Goal: Task Accomplishment & Management: Use online tool/utility

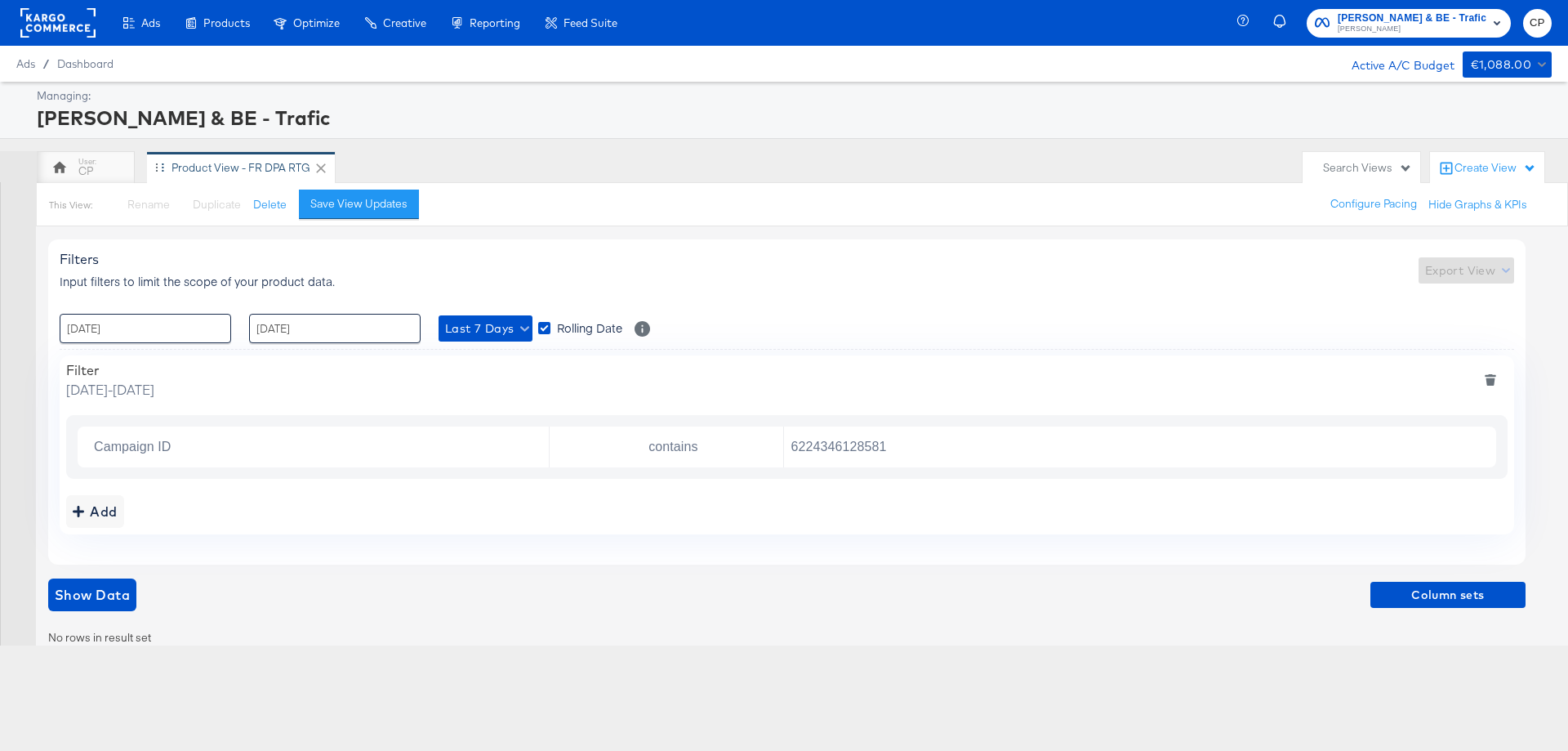
click at [320, 168] on icon at bounding box center [321, 168] width 9 height 9
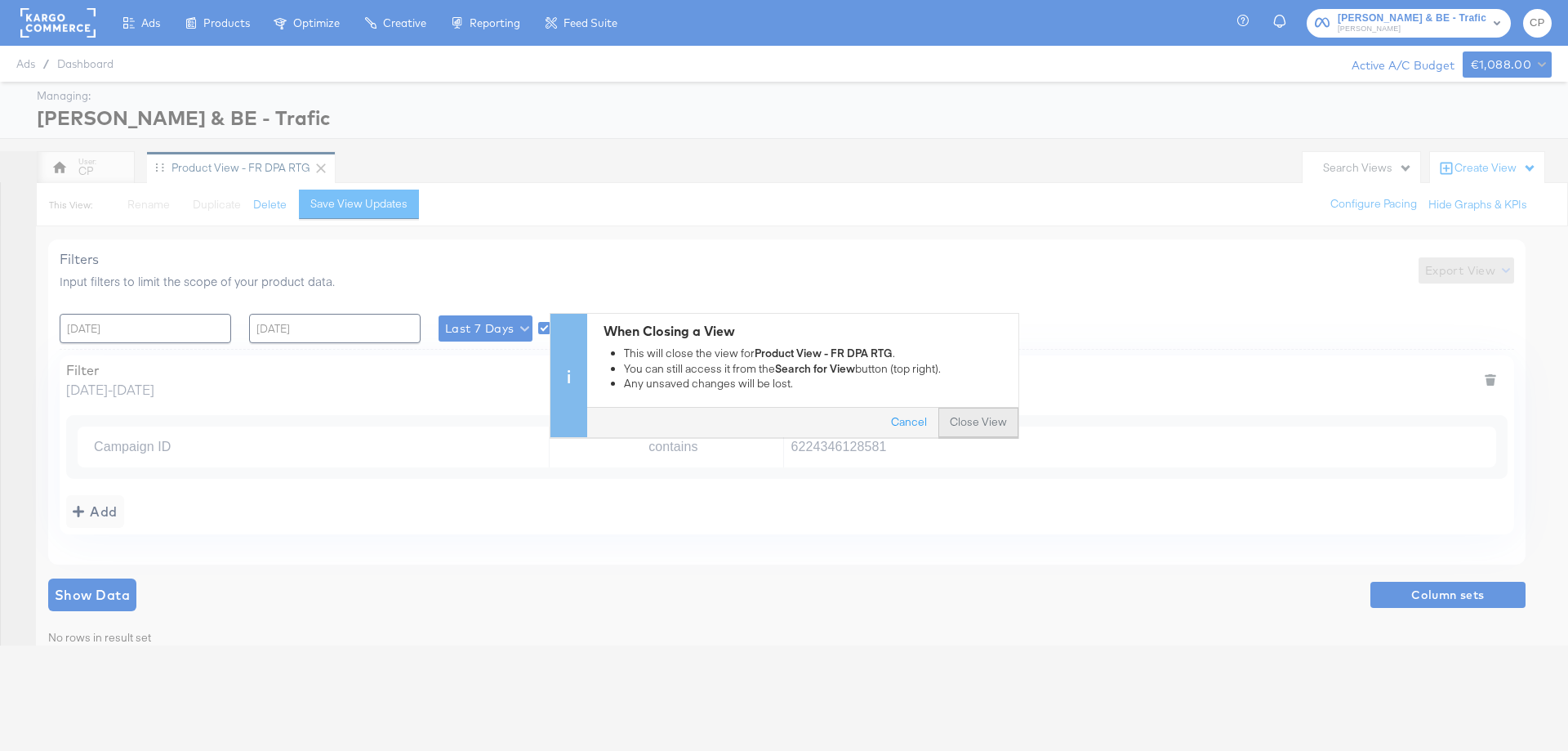
click at [965, 424] on button "Close View" at bounding box center [978, 422] width 80 height 29
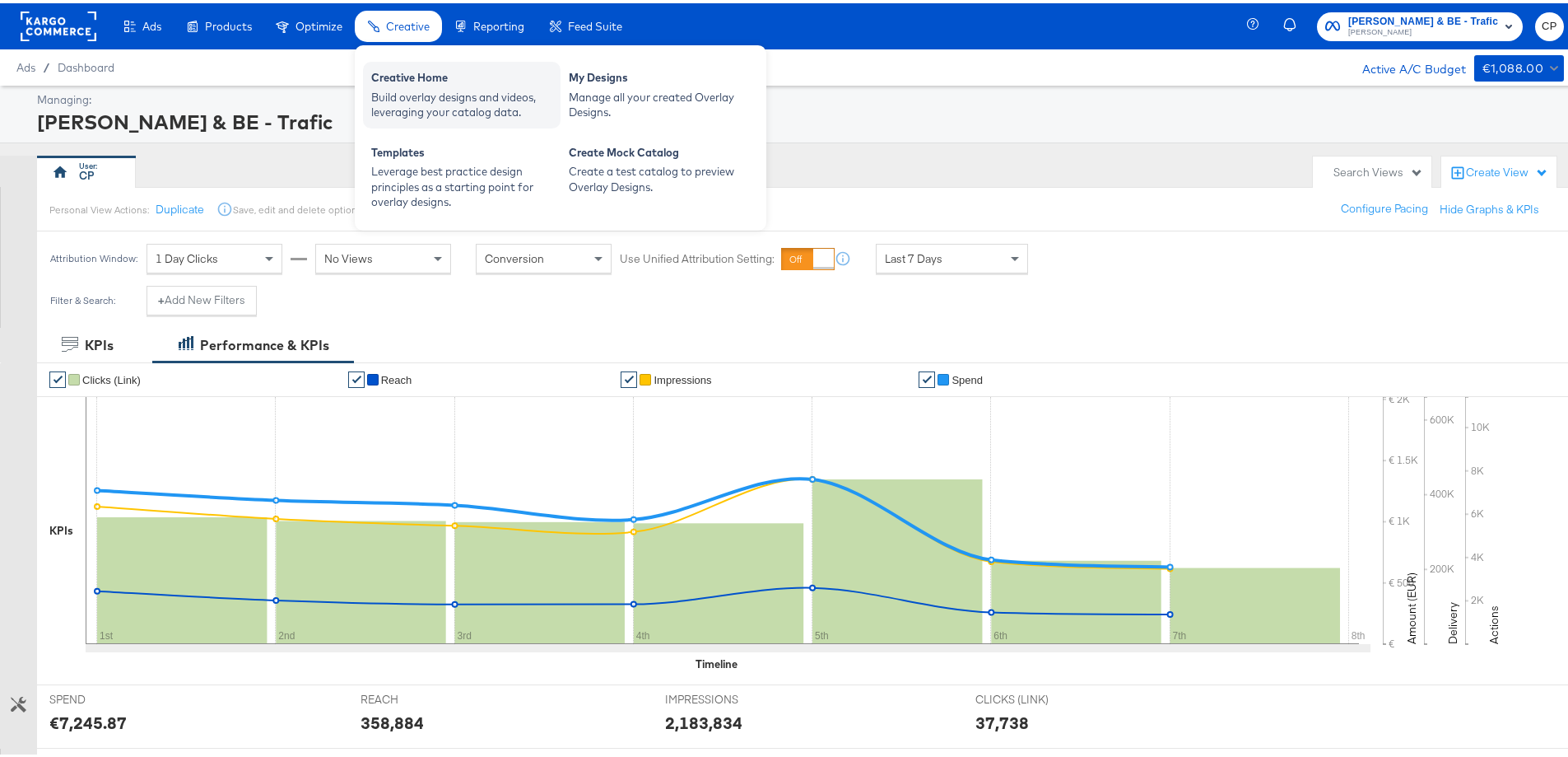
click at [427, 74] on div "Creative Home" at bounding box center [462, 76] width 181 height 20
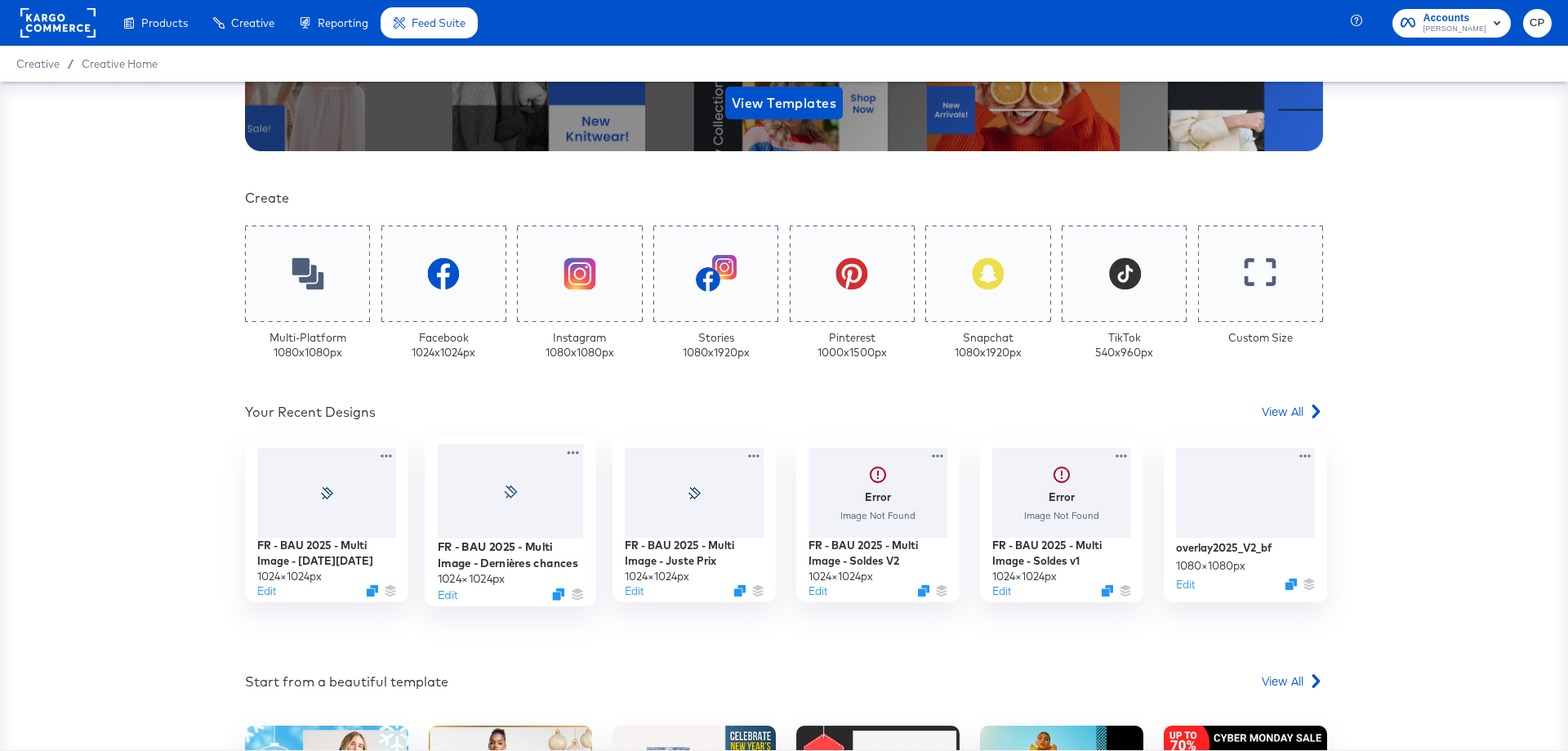
scroll to position [327, 0]
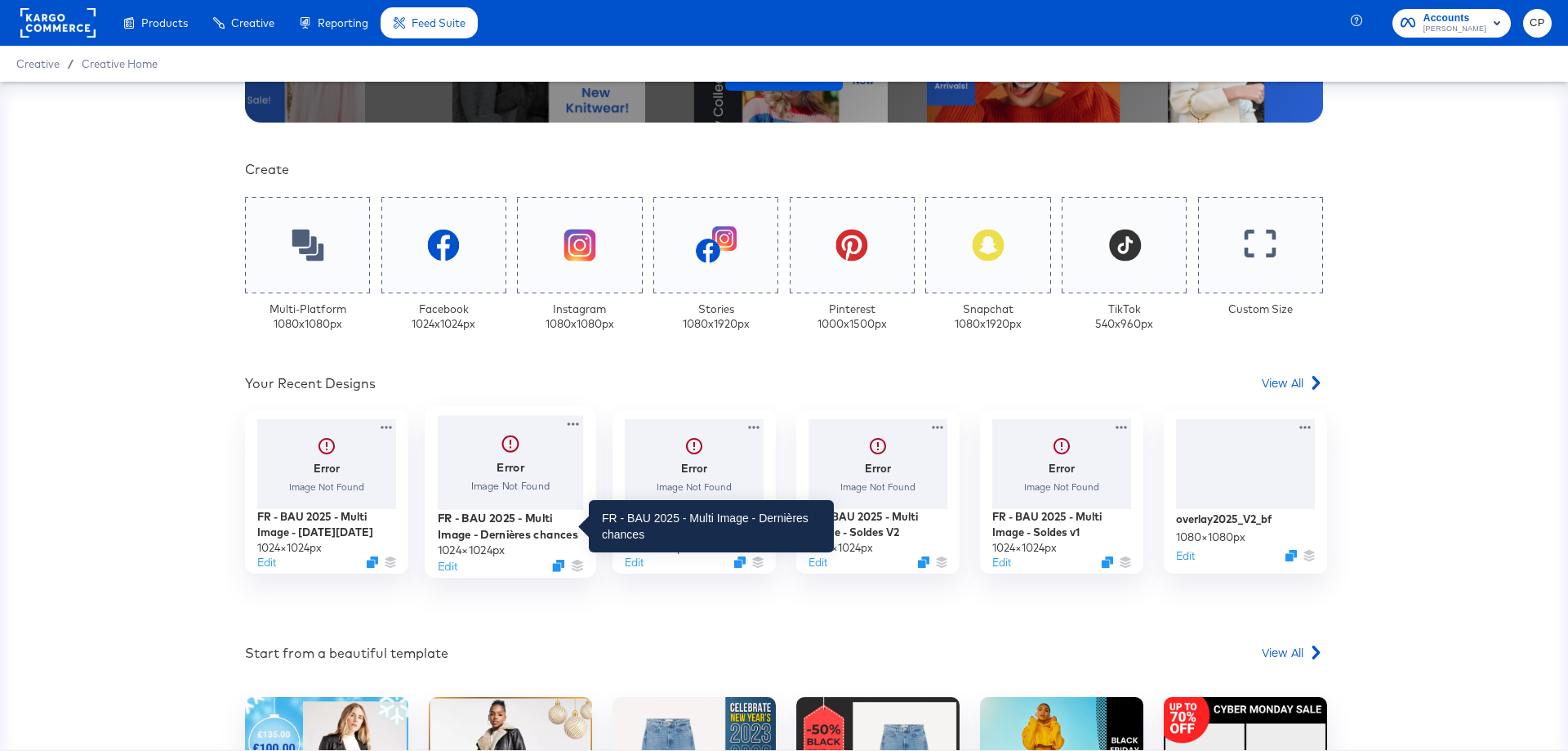
click at [532, 526] on div "FR - BAU 2025 - Multi Image - Dernières chances" at bounding box center [510, 527] width 146 height 32
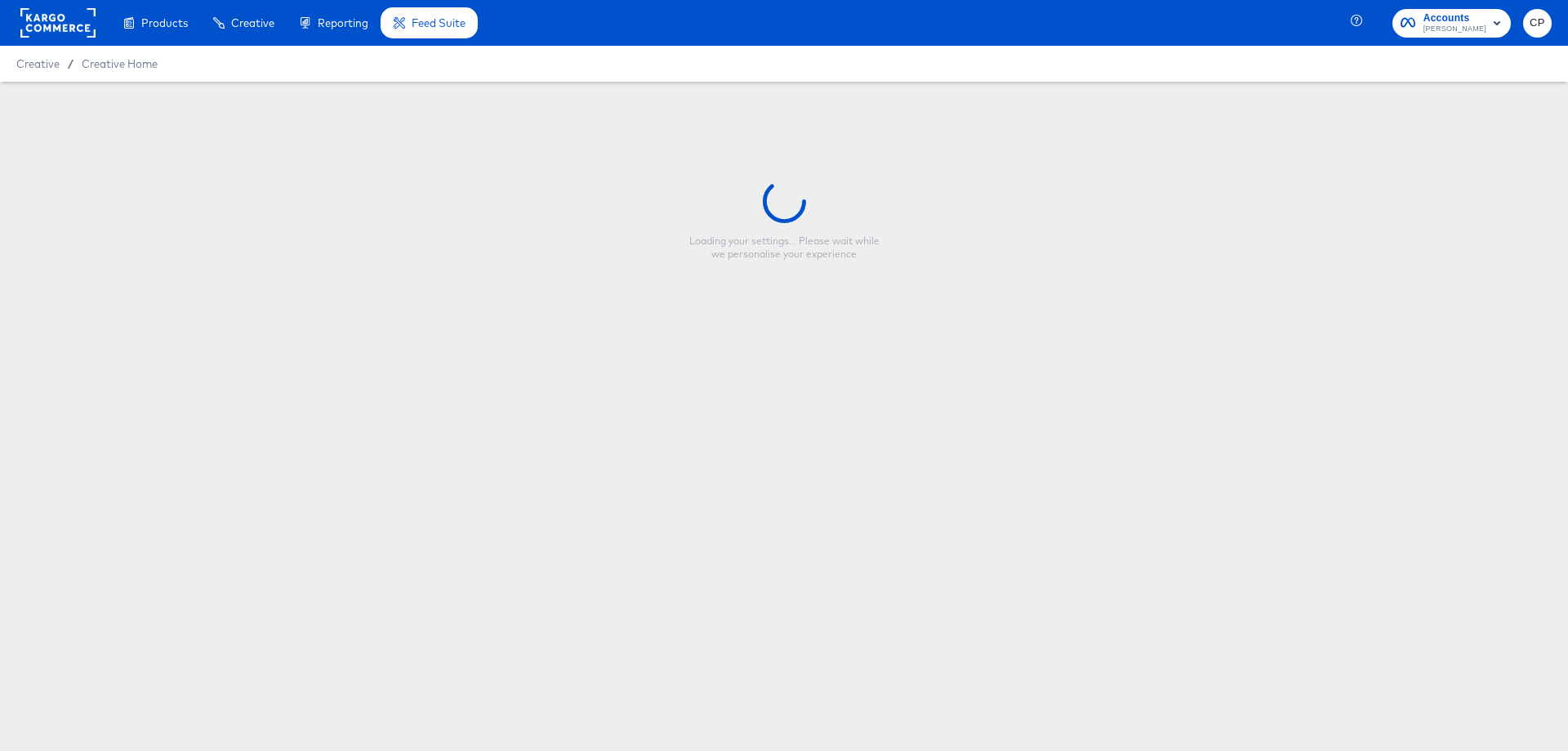
type input "FR - BAU 2025 - Multi Image - Dernières chances"
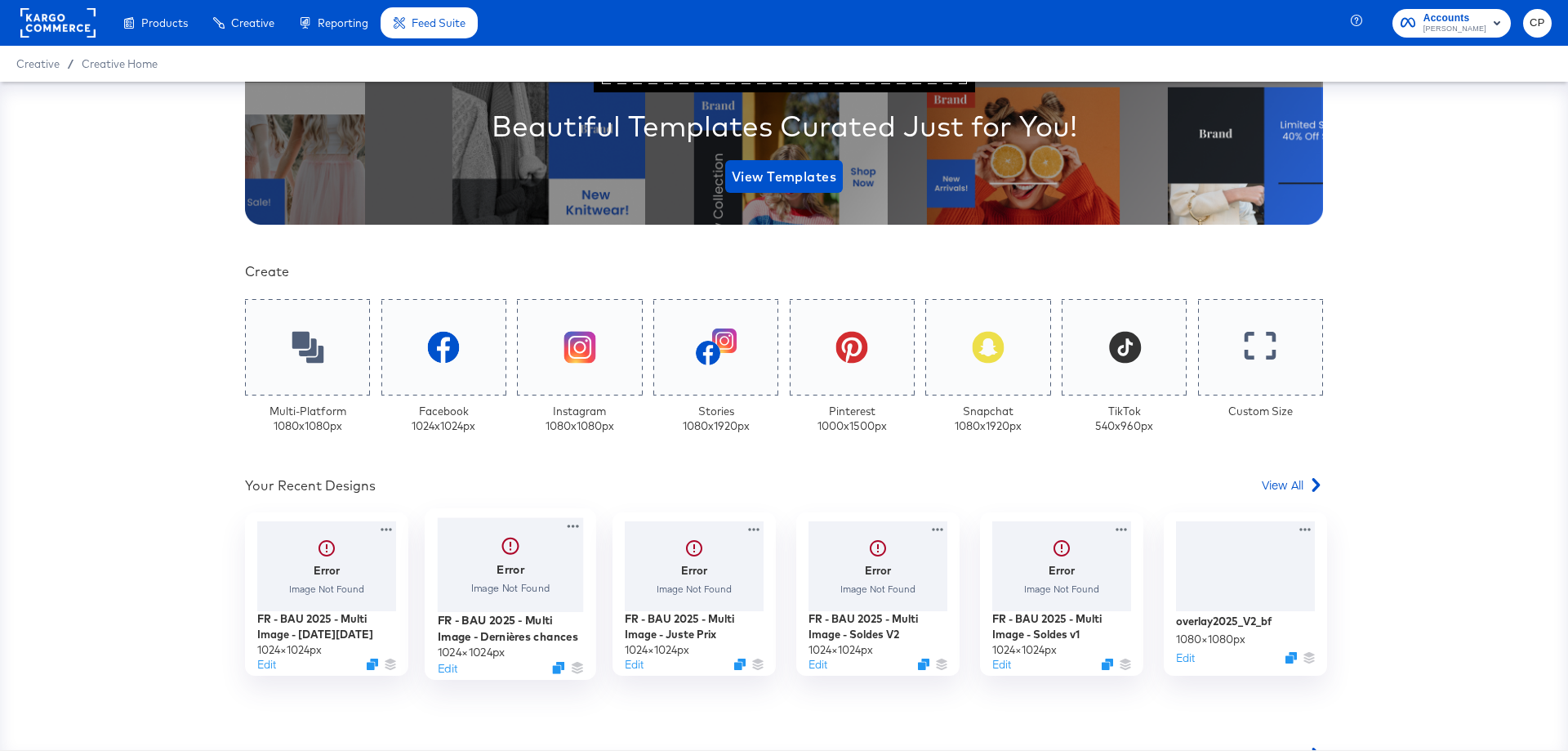
scroll to position [245, 0]
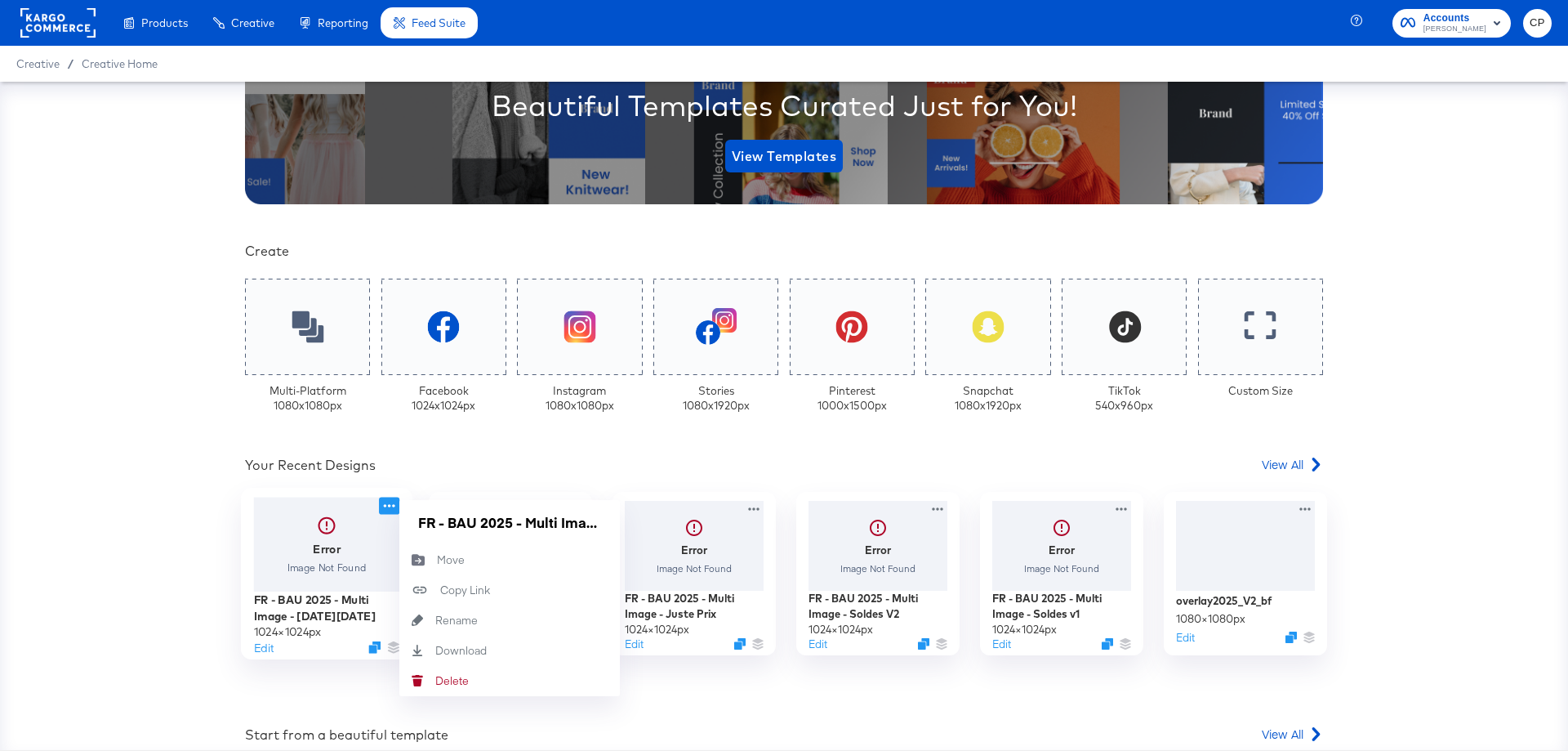
click at [379, 506] on icon at bounding box center [389, 506] width 21 height 17
click at [338, 643] on div "Edit" at bounding box center [327, 647] width 146 height 15
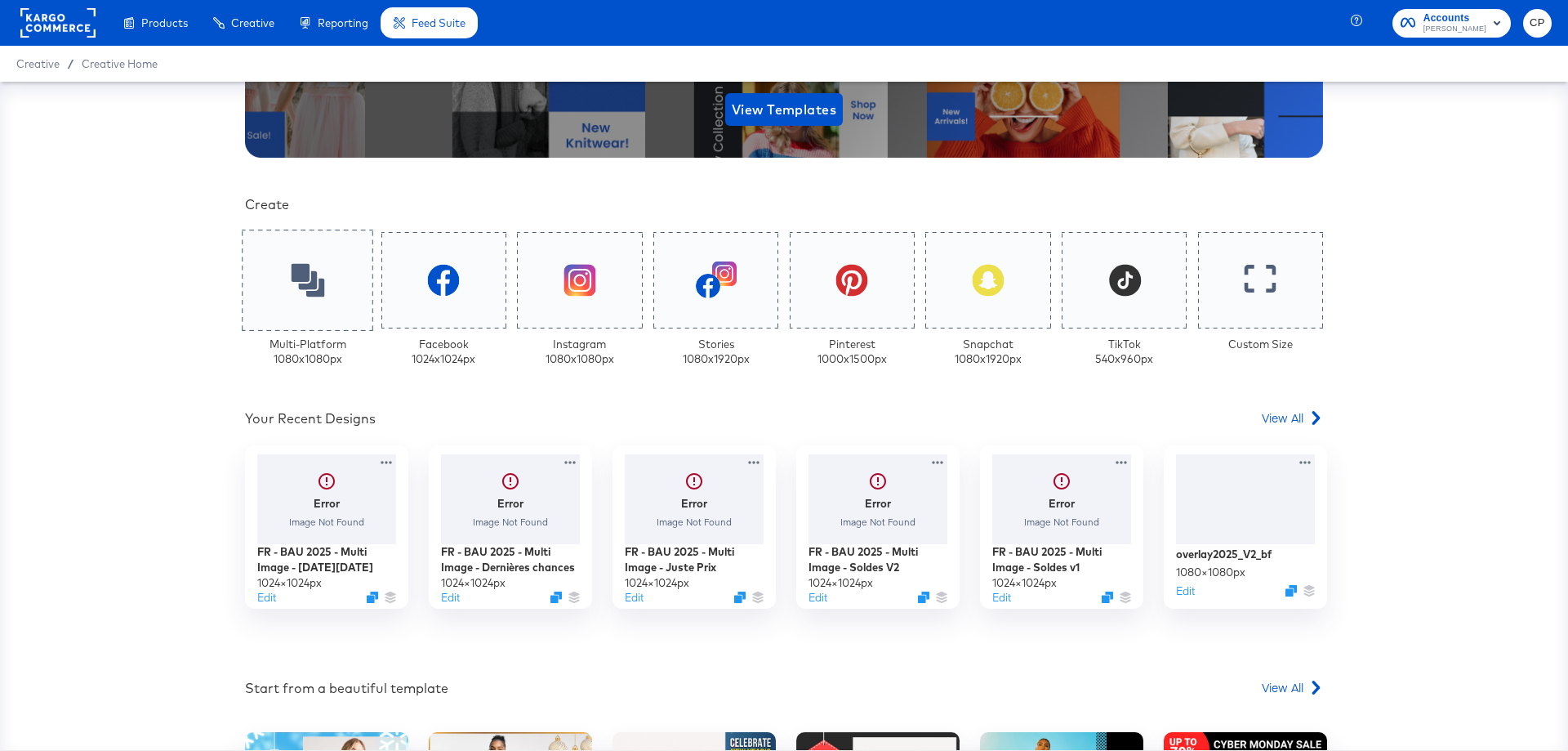
scroll to position [327, 0]
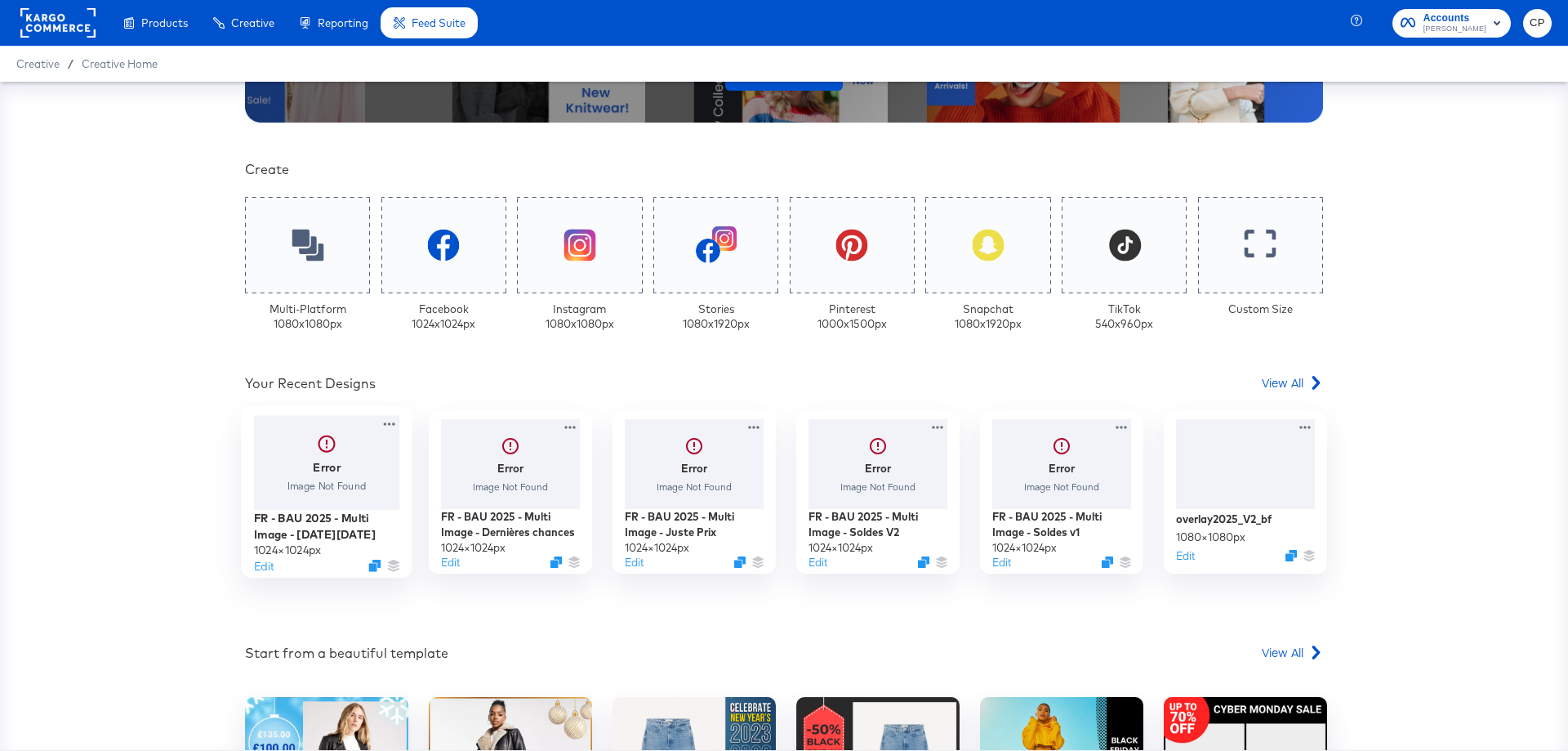
click at [306, 567] on div "Edit" at bounding box center [327, 565] width 146 height 15
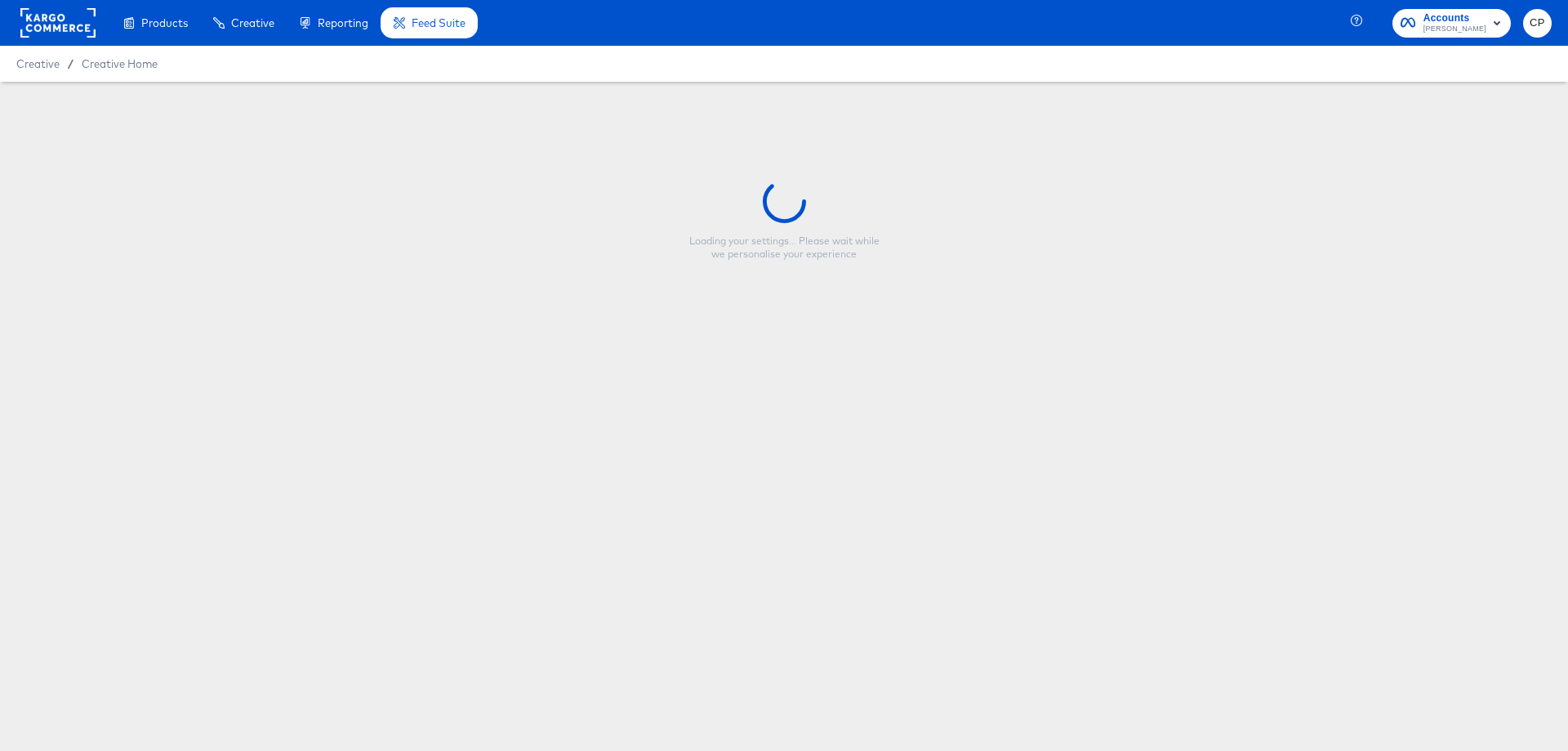
type input "FR - BAU 2025 - Multi Image - [DATE][DATE]"
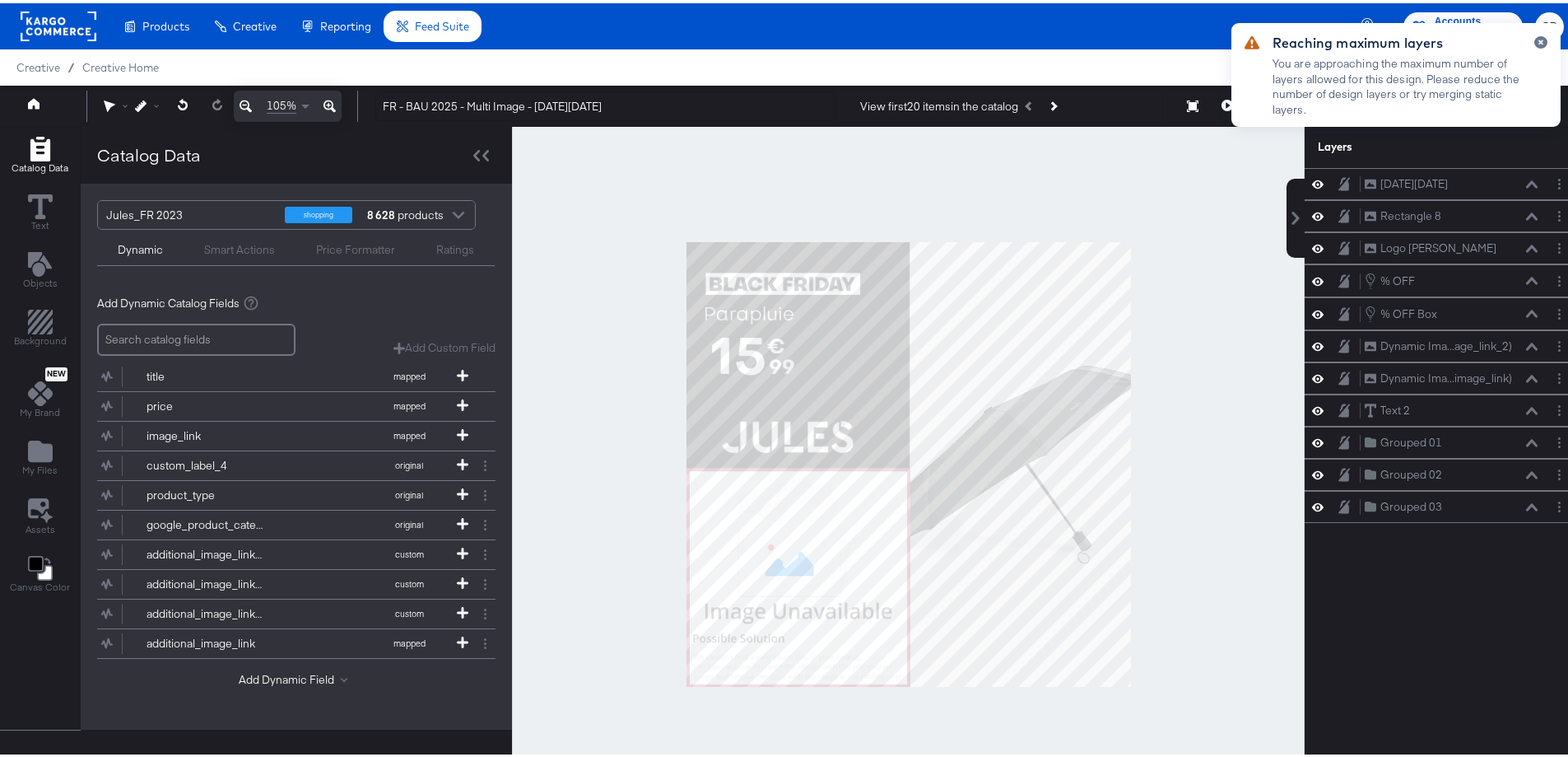
click at [579, 530] on div at bounding box center [908, 460] width 793 height 675
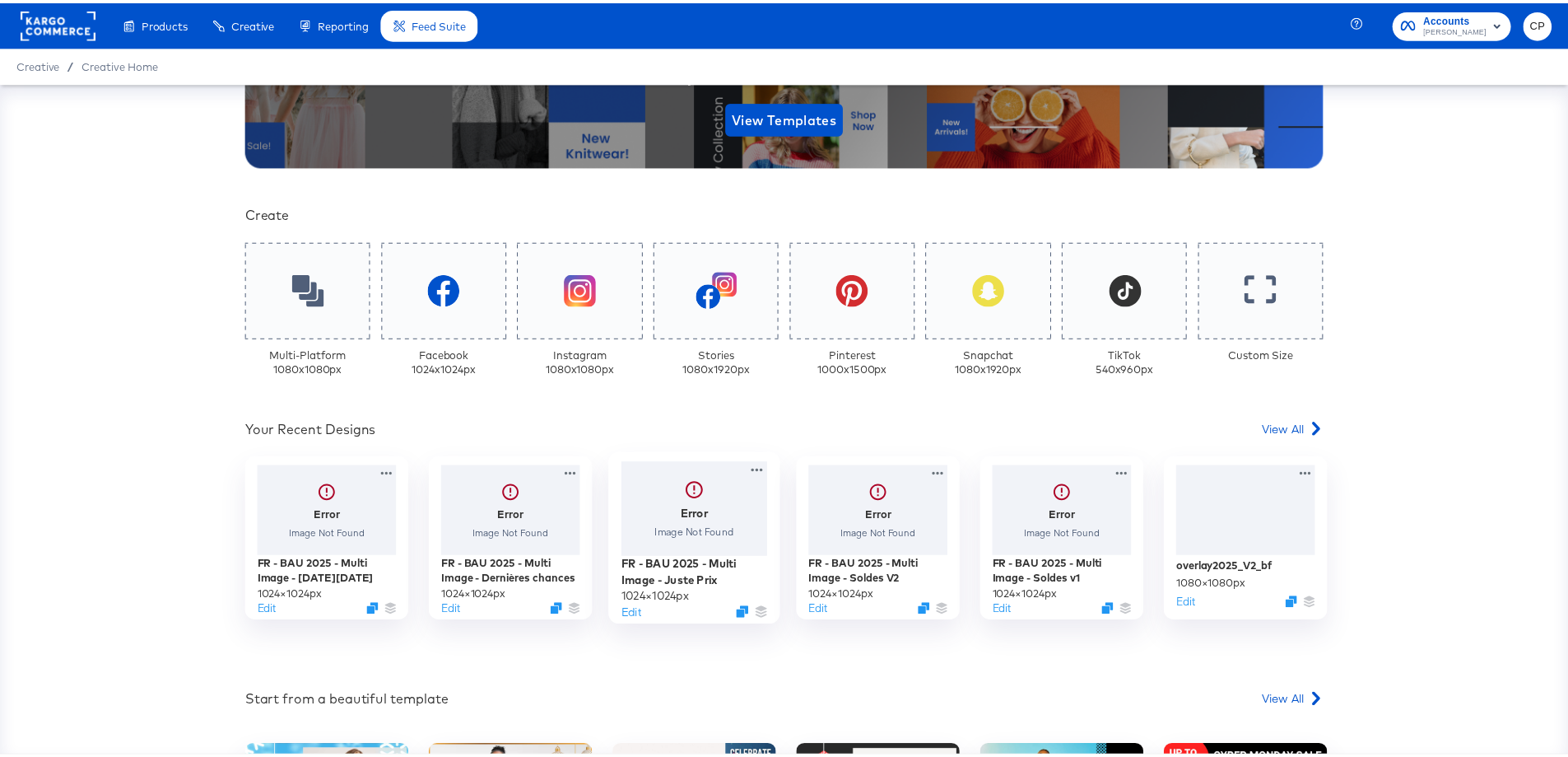
scroll to position [247, 0]
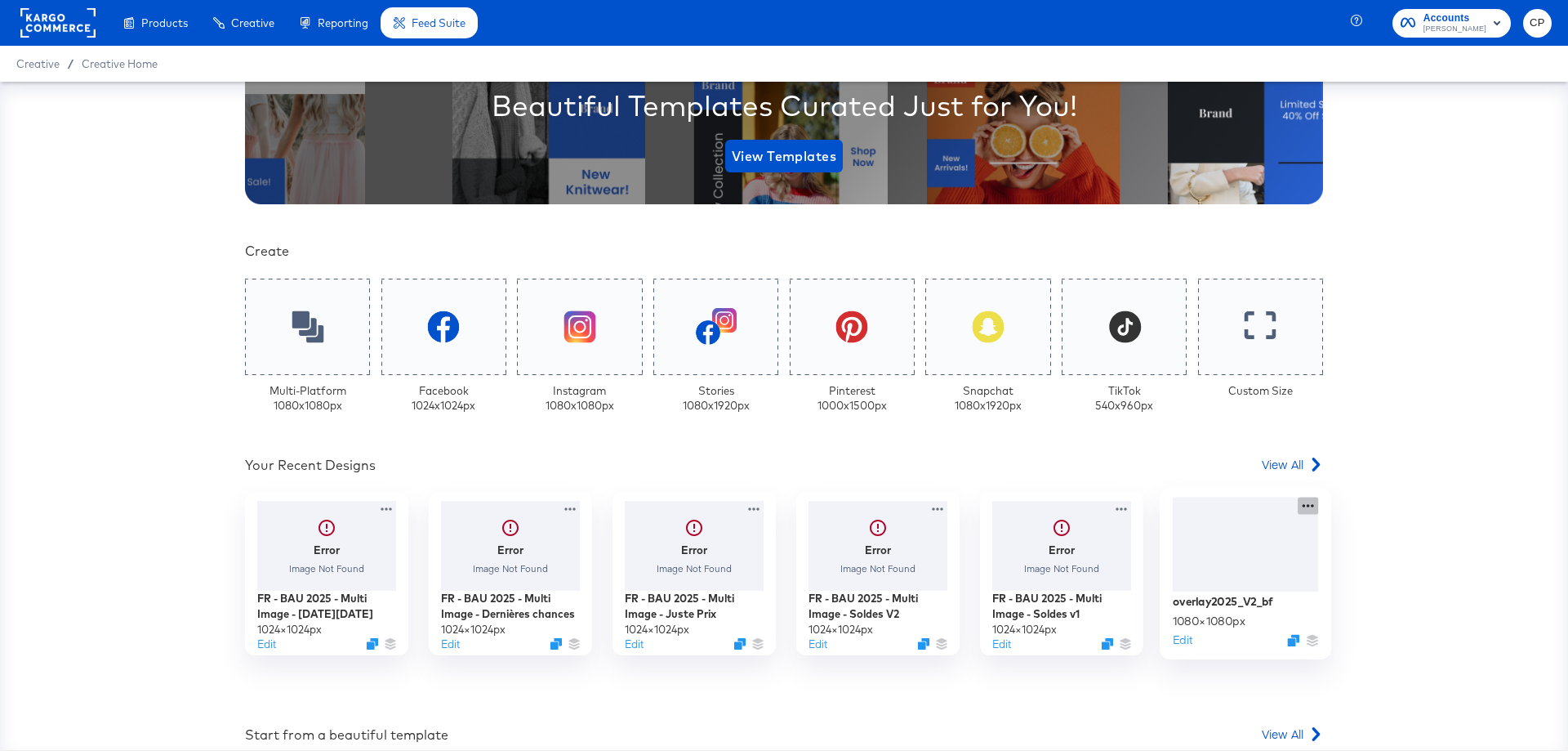
click at [1309, 508] on icon at bounding box center [1308, 506] width 21 height 17
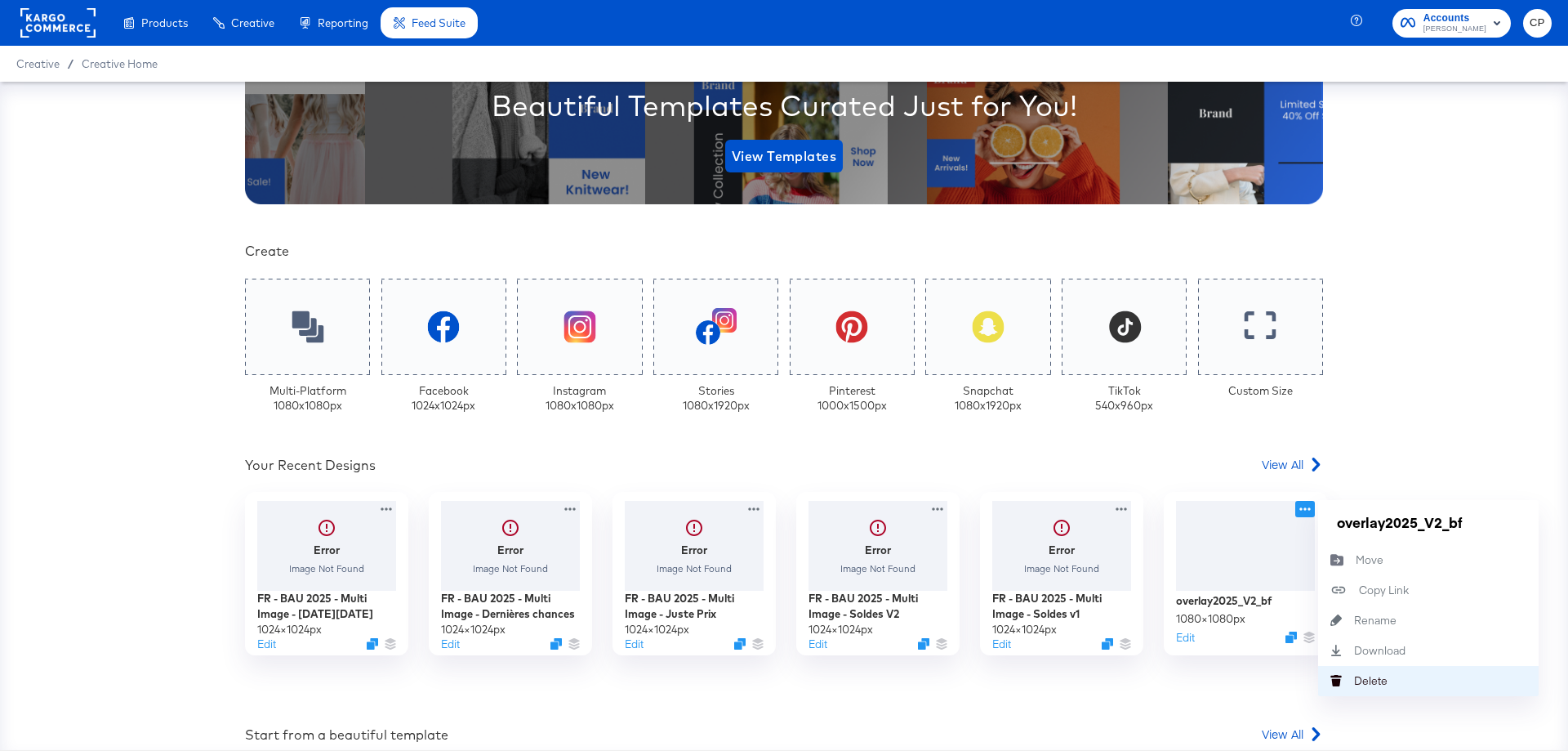
click at [1354, 680] on div "[PERSON_NAME]" at bounding box center [1354, 680] width 0 height 0
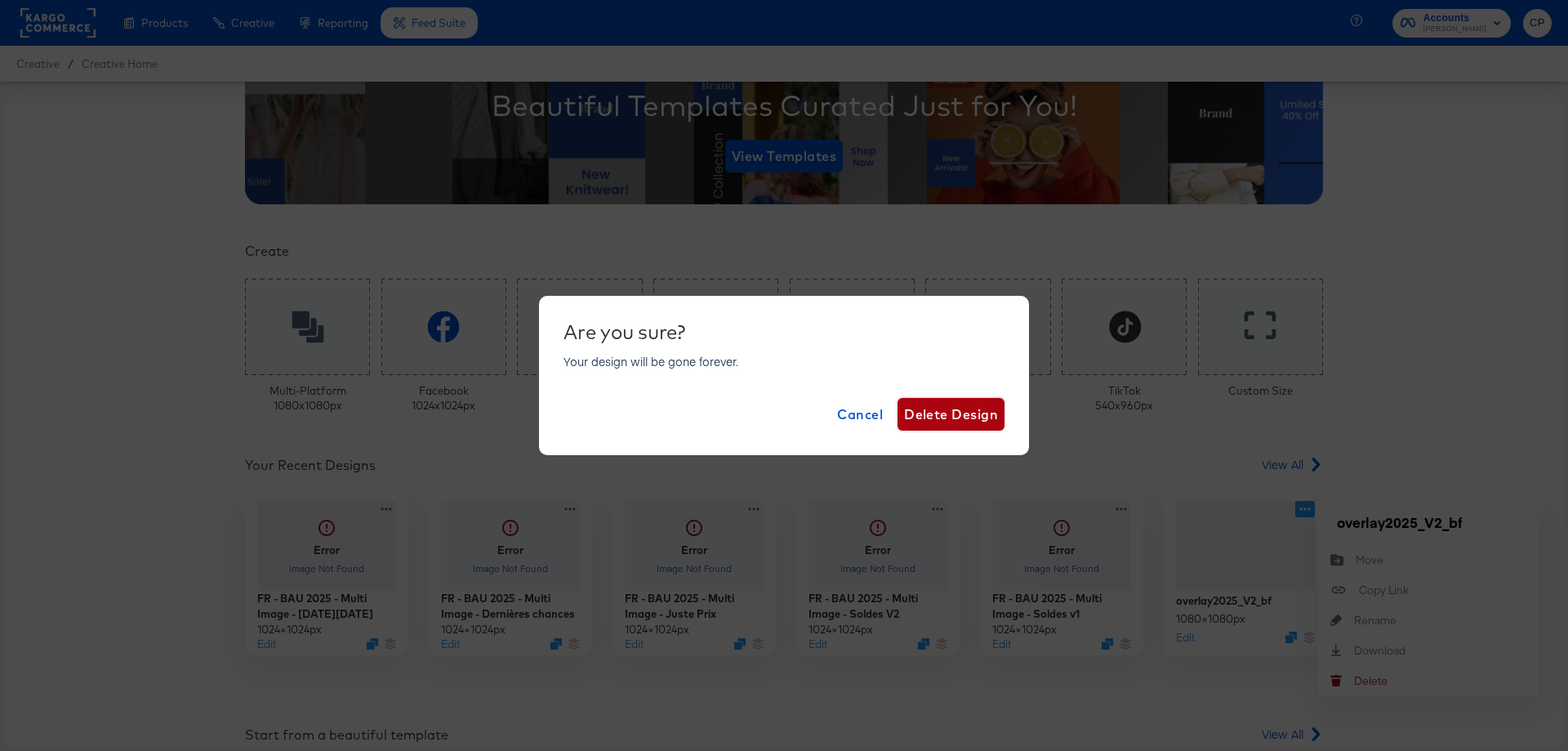
click at [944, 411] on span "Delete Design" at bounding box center [951, 414] width 94 height 23
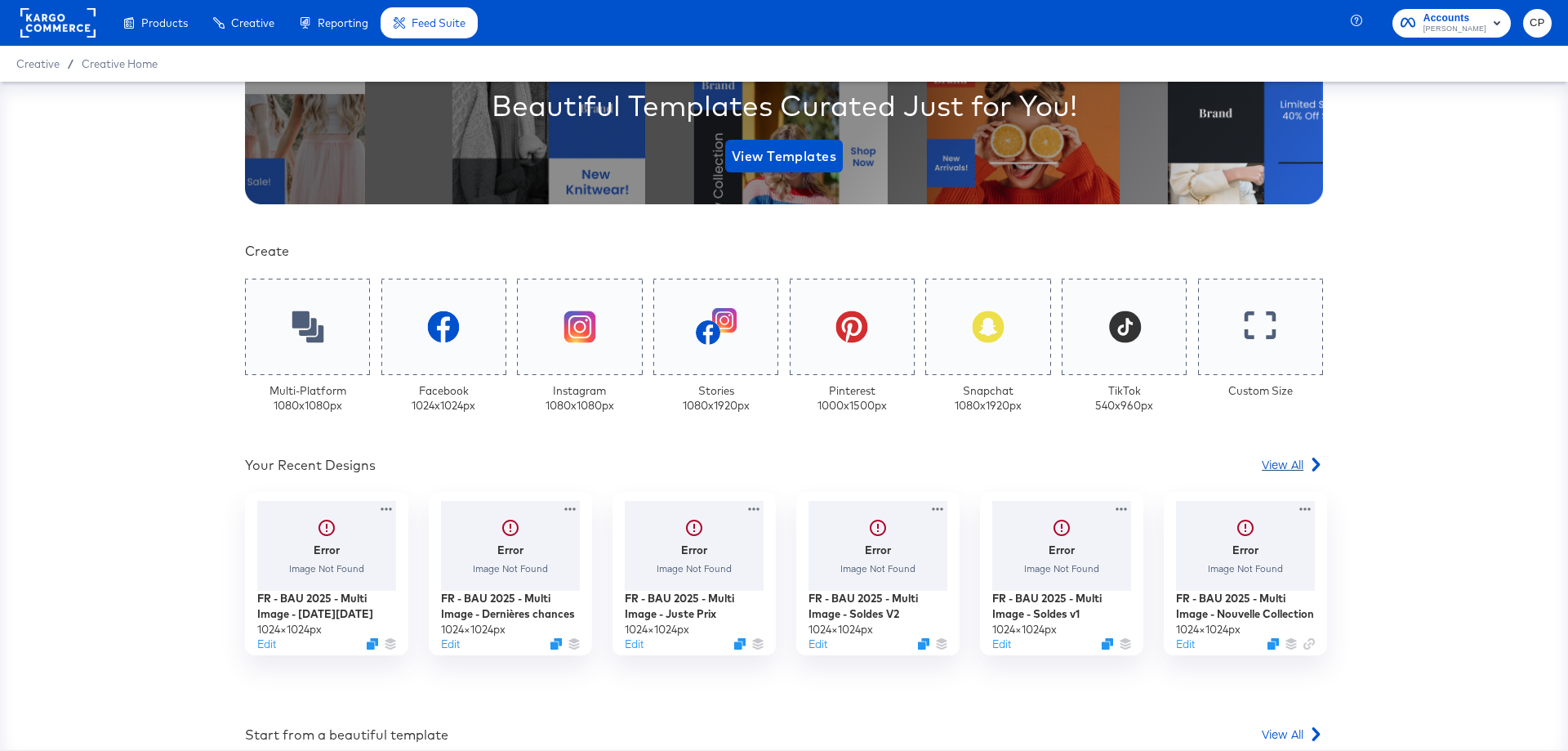
click at [1270, 467] on span "View All" at bounding box center [1282, 463] width 42 height 16
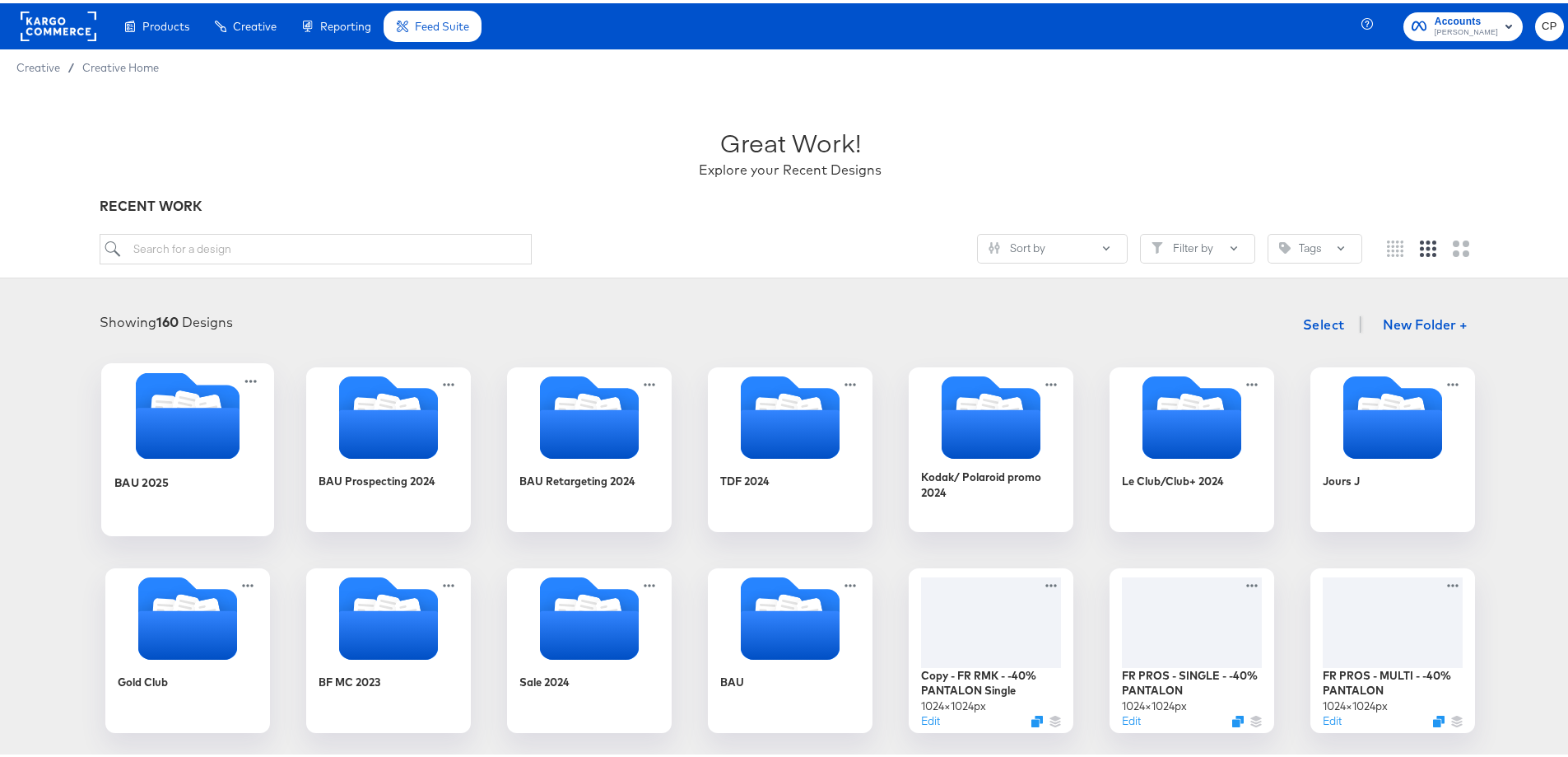
click at [138, 487] on div "BAU 2025" at bounding box center [141, 478] width 54 height 15
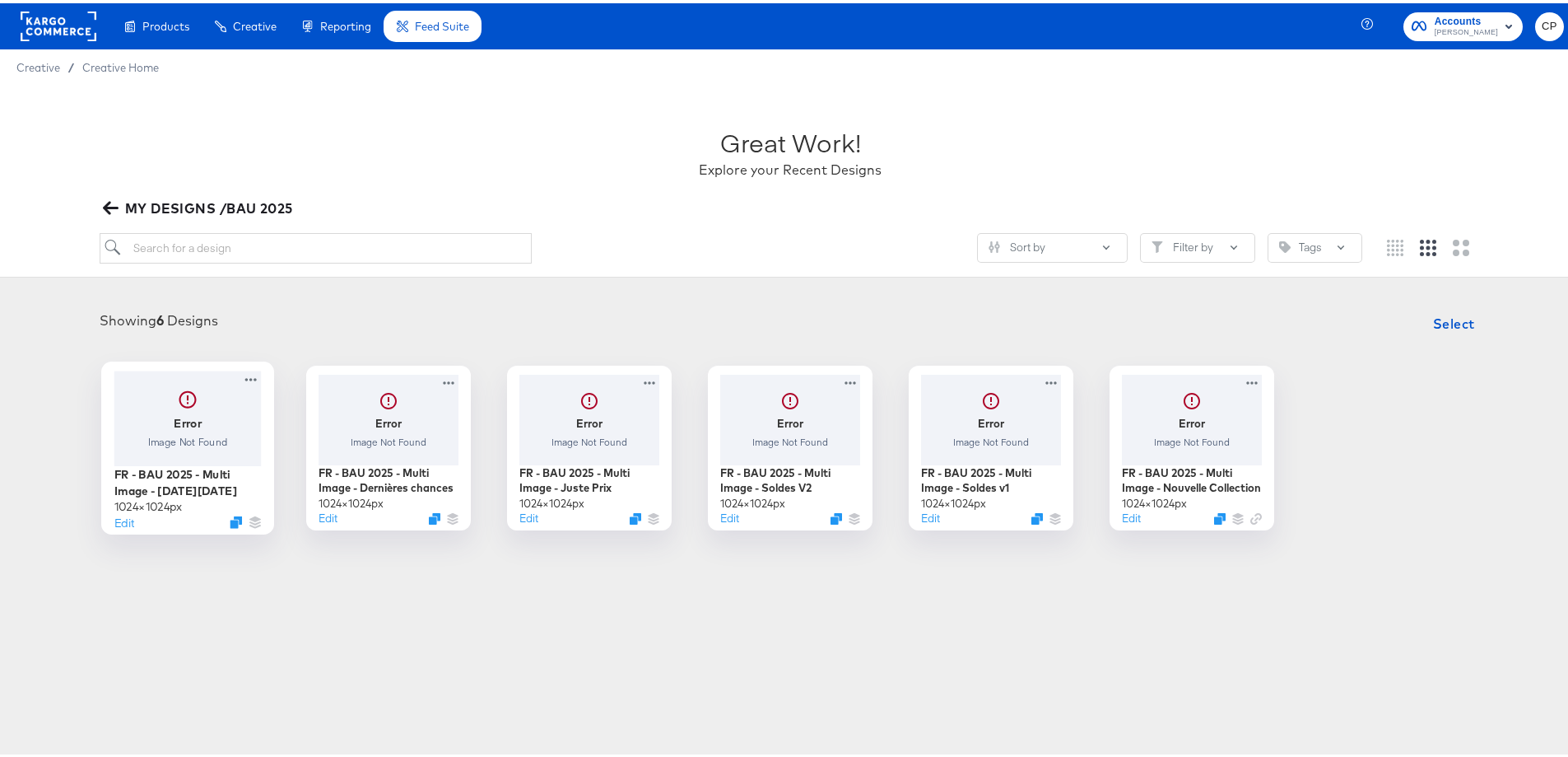
click at [195, 433] on div at bounding box center [188, 414] width 147 height 95
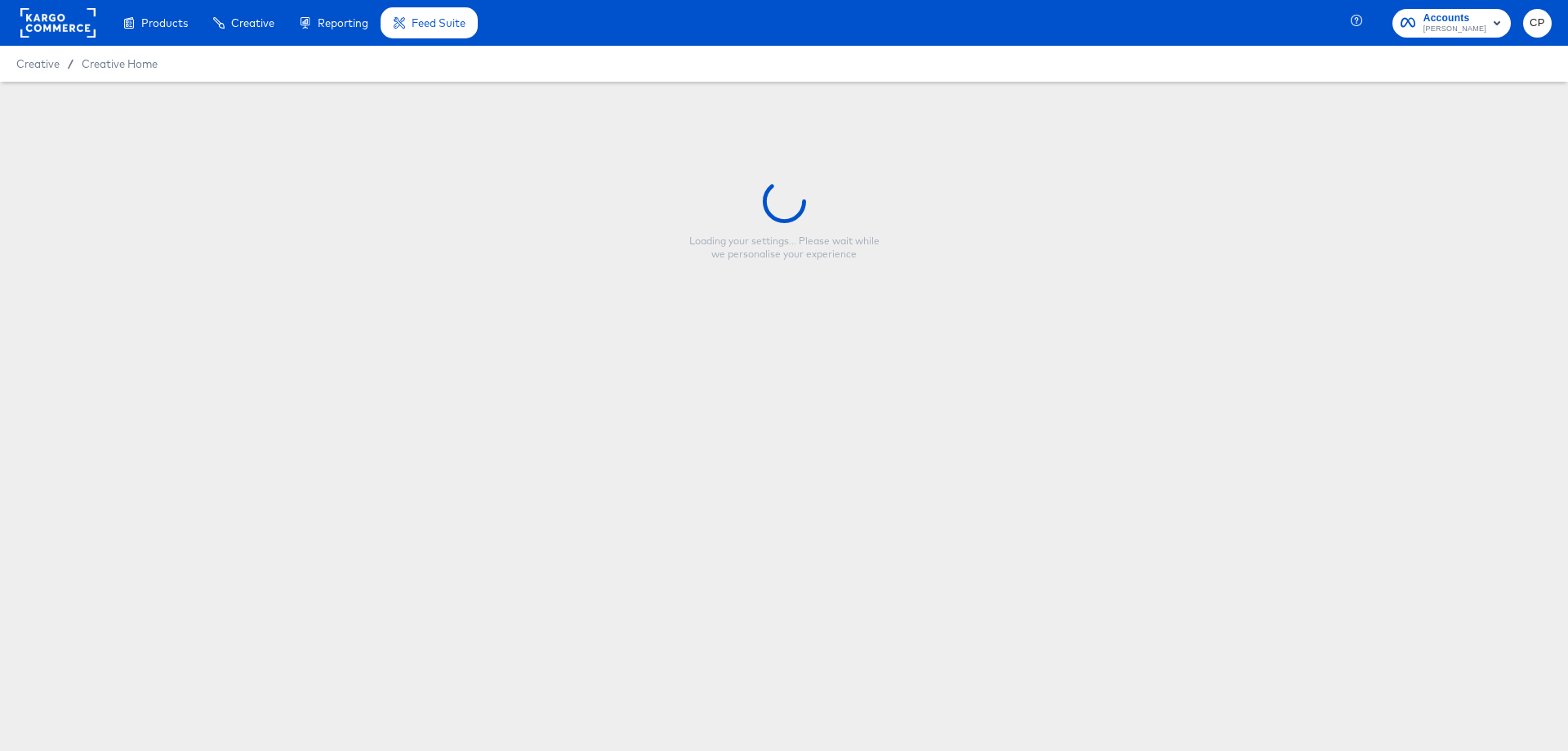
type input "FR - BAU 2025 - Multi Image - [DATE][DATE]"
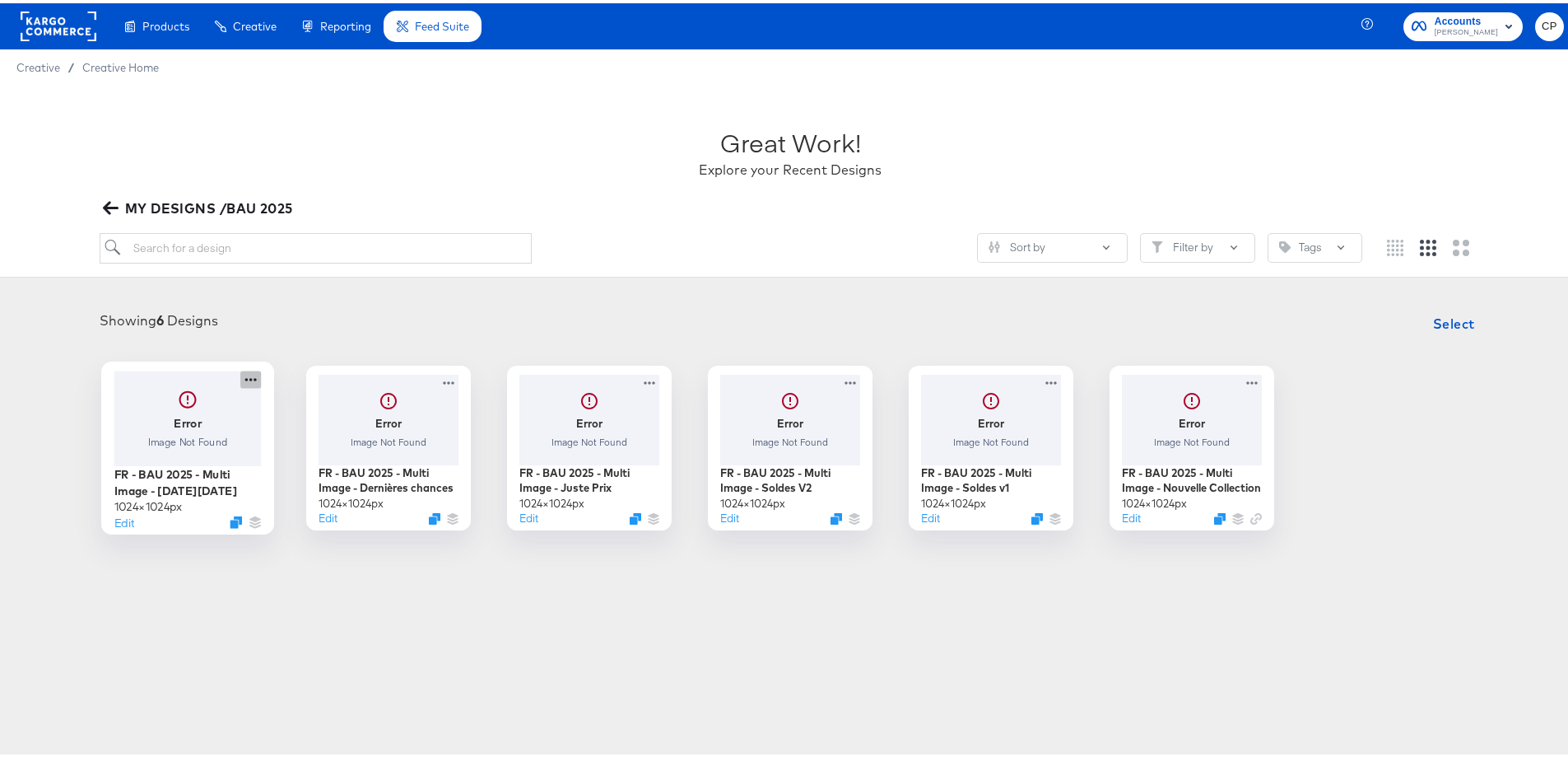
click at [240, 376] on icon at bounding box center [251, 376] width 21 height 17
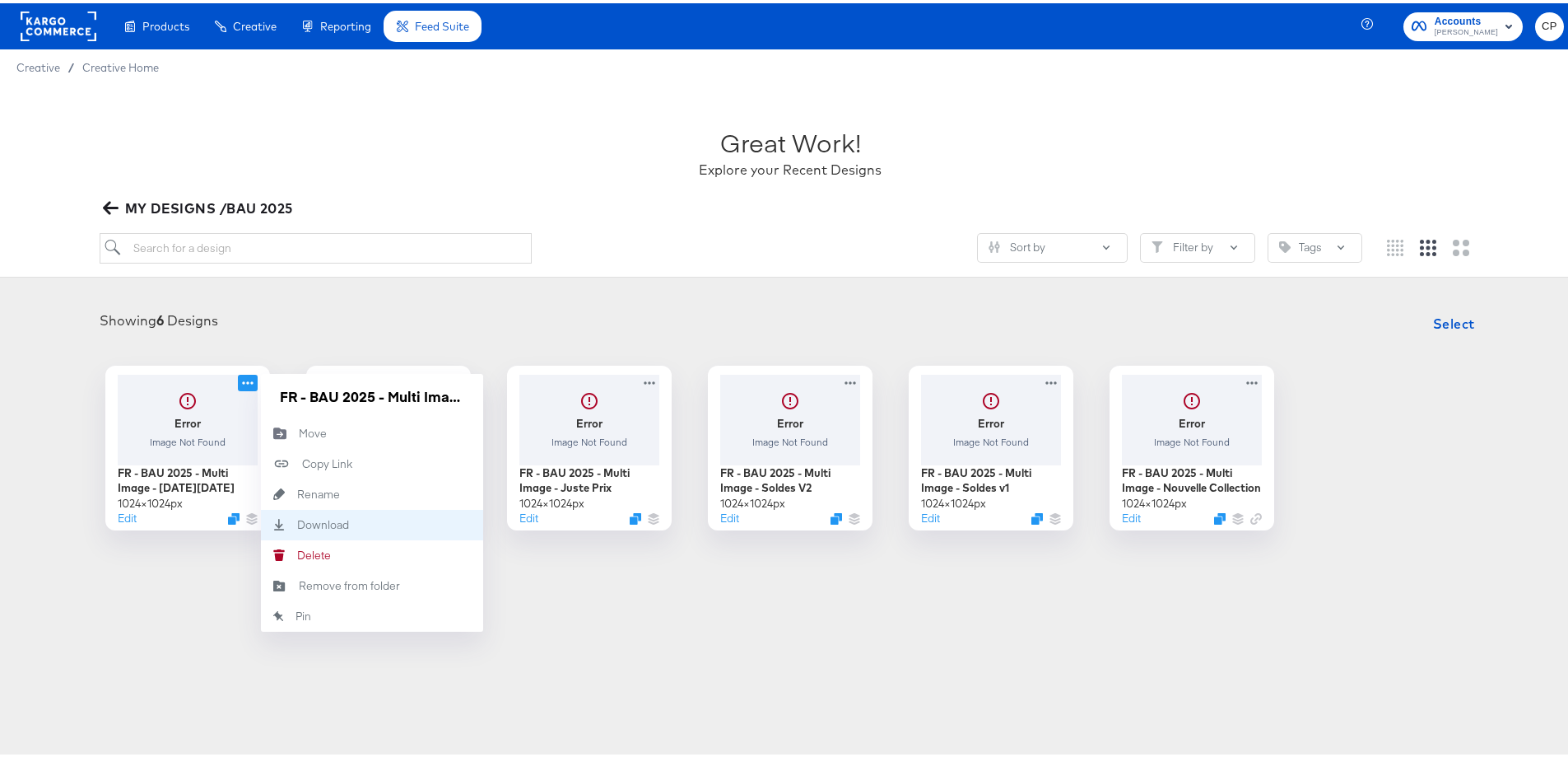
click at [297, 521] on div "Download Download" at bounding box center [297, 521] width 0 height 0
click at [593, 649] on div "Products Creative Reporting Feed Suite Accounts [PERSON_NAME] CP Creative / Cre…" at bounding box center [790, 378] width 1580 height 757
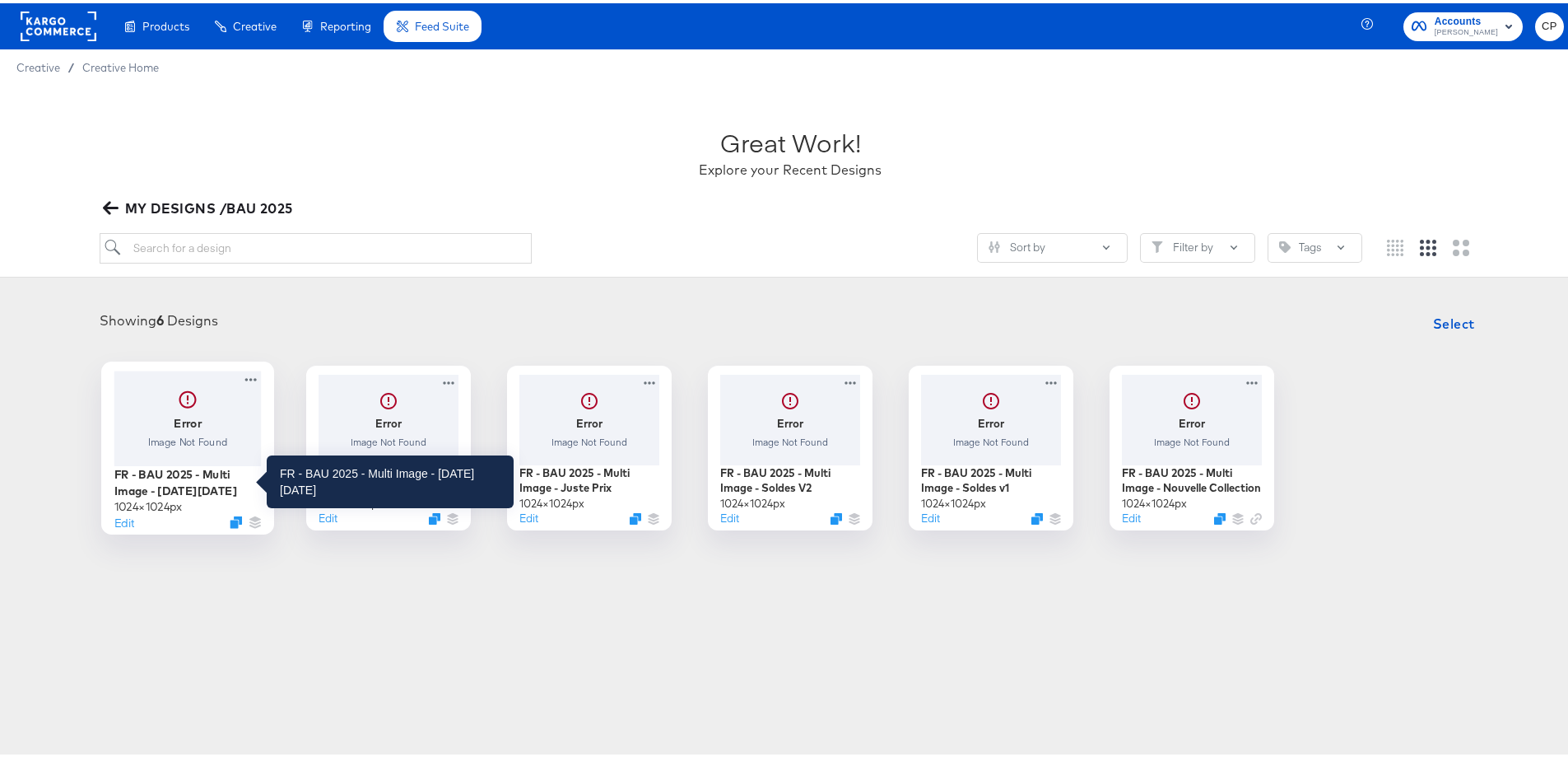
click at [176, 478] on div "FR - BAU 2025 - Multi Image - [DATE][DATE]" at bounding box center [188, 479] width 147 height 32
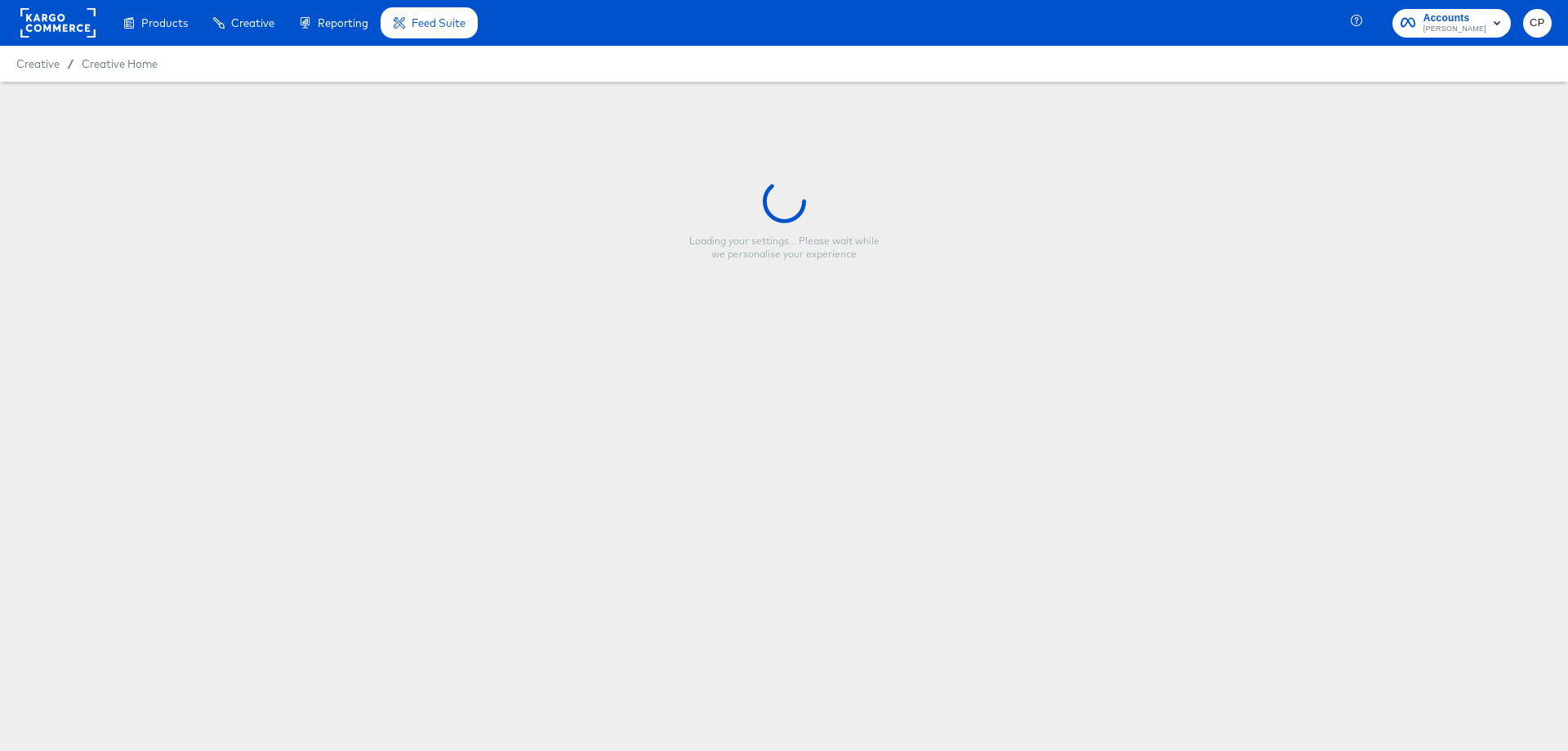
type input "FR - BAU 2025 - Multi Image - [DATE][DATE]"
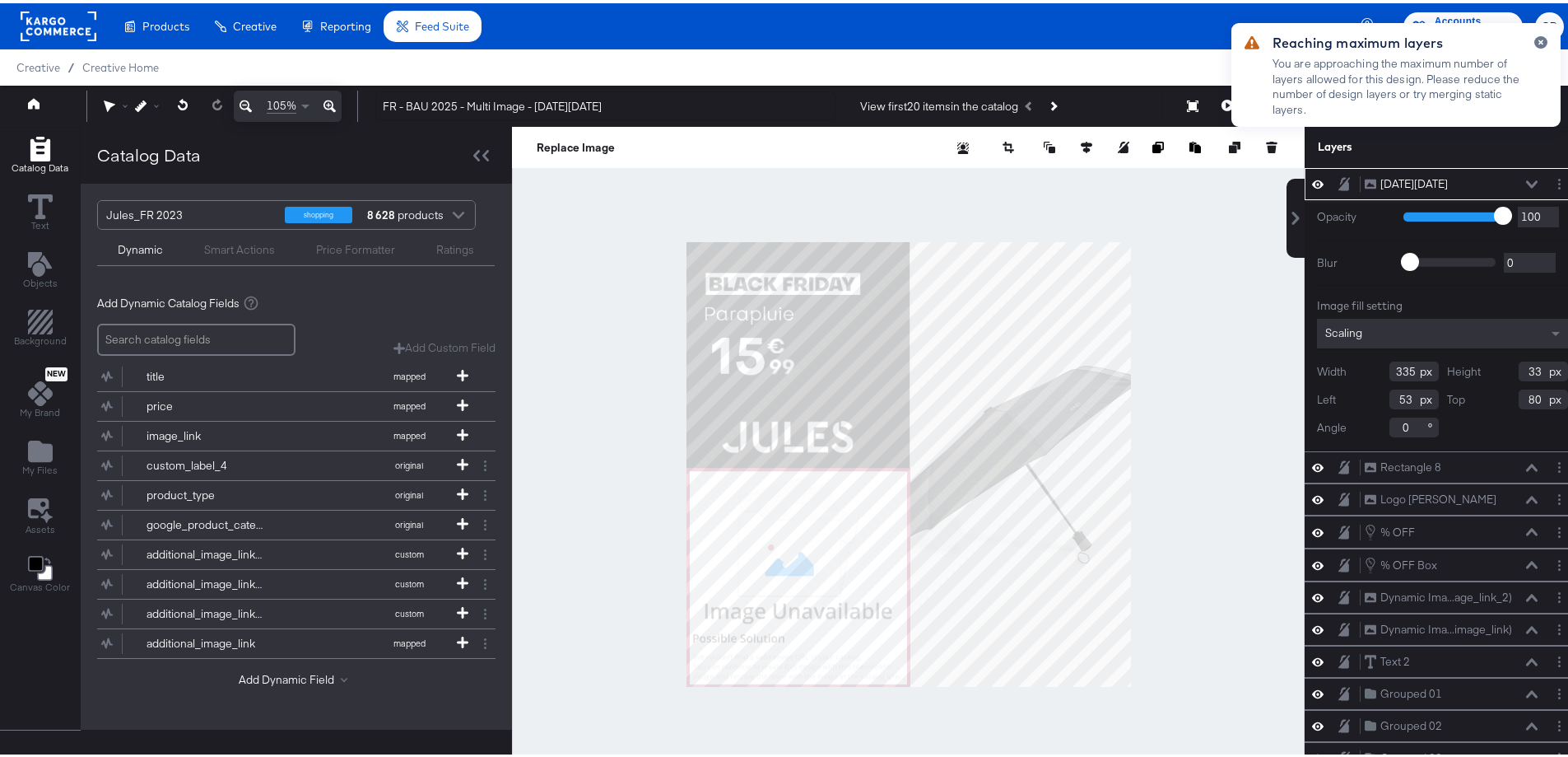
click at [591, 383] on div at bounding box center [908, 460] width 793 height 675
